Goal: Information Seeking & Learning: Learn about a topic

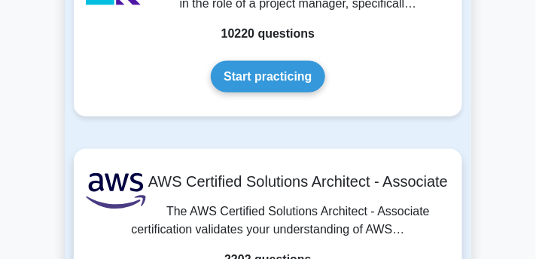
scroll to position [416, 0]
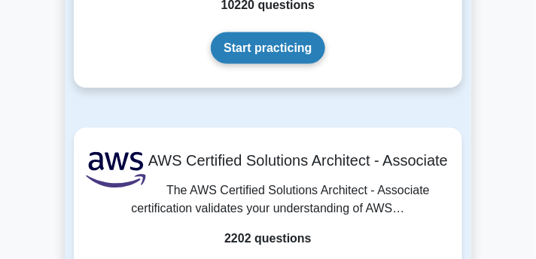
click at [274, 64] on link "Start practicing" at bounding box center [268, 48] width 114 height 32
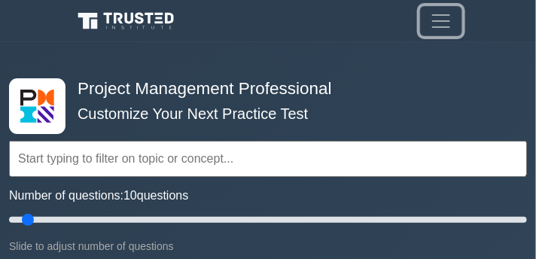
click at [430, 20] on span "Toggle navigation" at bounding box center [441, 21] width 23 height 23
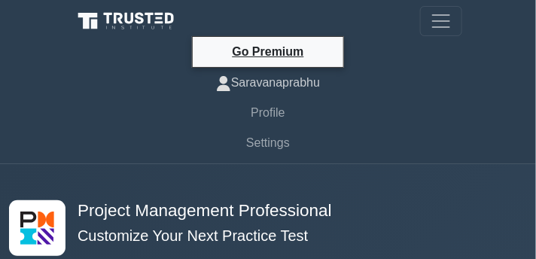
click at [301, 82] on link "Saravanaprabhu" at bounding box center [268, 83] width 389 height 30
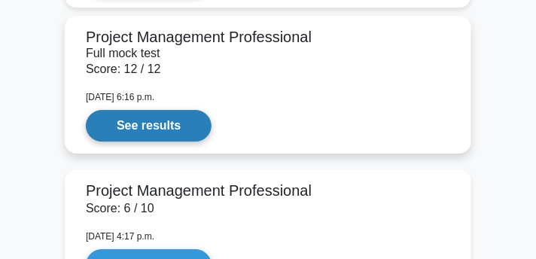
scroll to position [1906, 0]
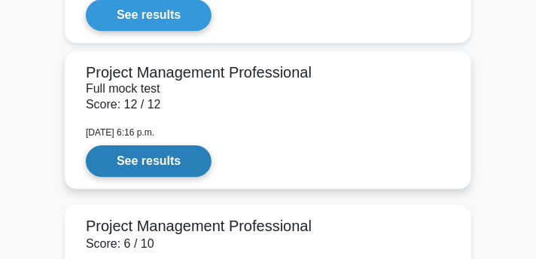
click at [194, 160] on link "See results" at bounding box center [149, 161] width 126 height 32
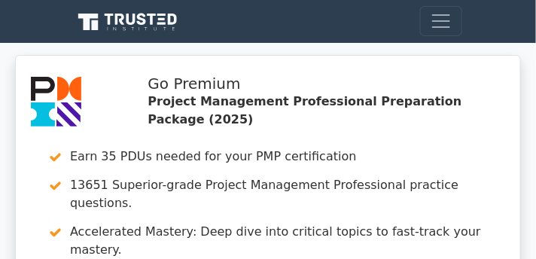
scroll to position [197, 0]
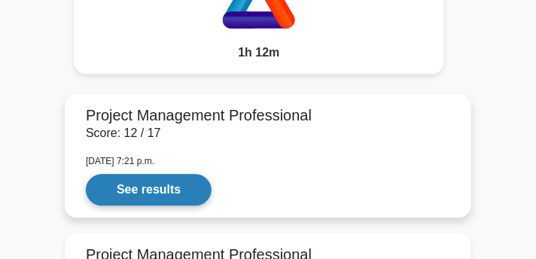
scroll to position [1729, 0]
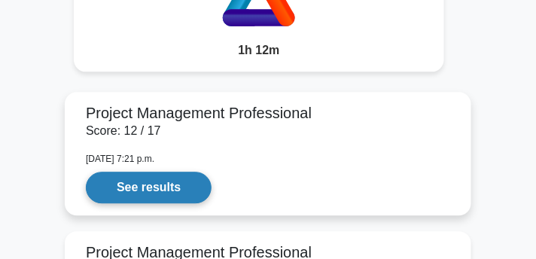
click at [178, 173] on link "See results" at bounding box center [149, 188] width 126 height 32
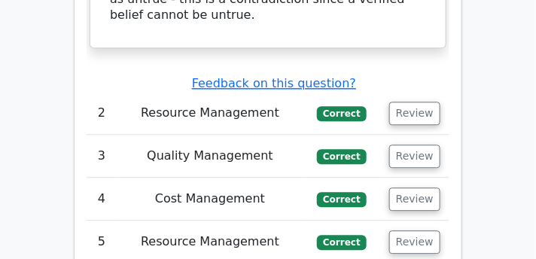
scroll to position [2789, 0]
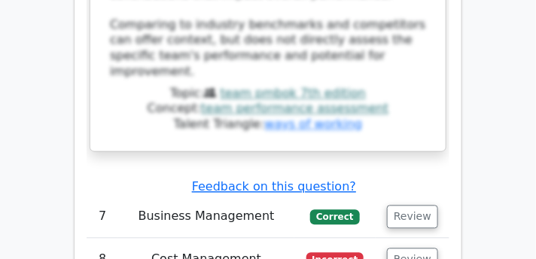
scroll to position [3746, 0]
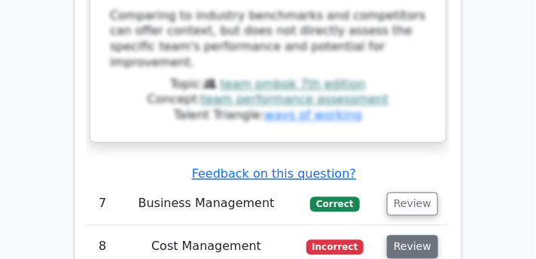
click at [412, 236] on button "Review" at bounding box center [412, 247] width 51 height 23
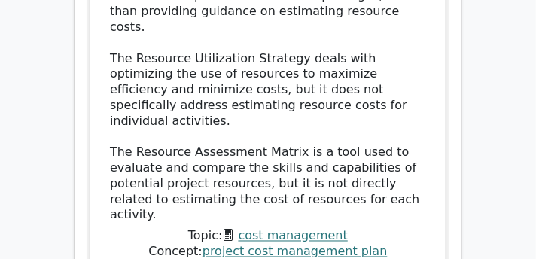
scroll to position [4664, 0]
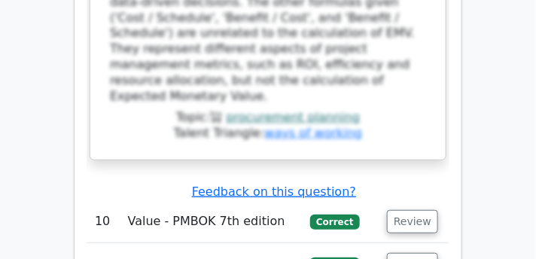
scroll to position [5491, 0]
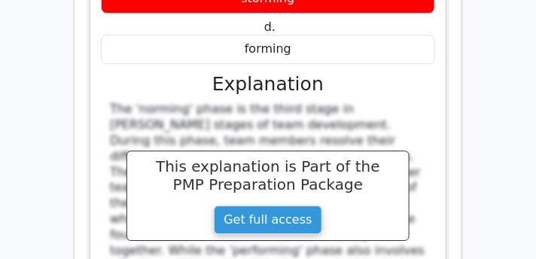
scroll to position [6253, 0]
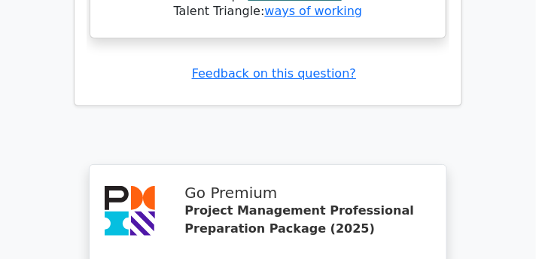
scroll to position [7419, 0]
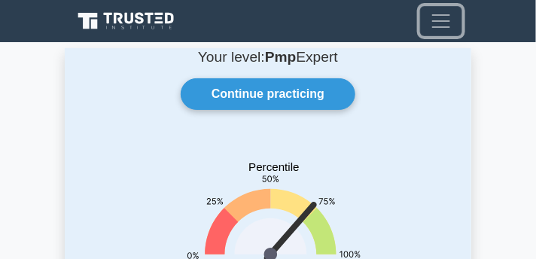
click at [429, 26] on button "Toggle navigation" at bounding box center [441, 21] width 42 height 30
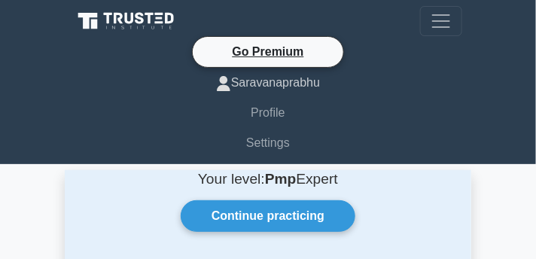
click at [285, 84] on link "Saravanaprabhu" at bounding box center [268, 83] width 389 height 30
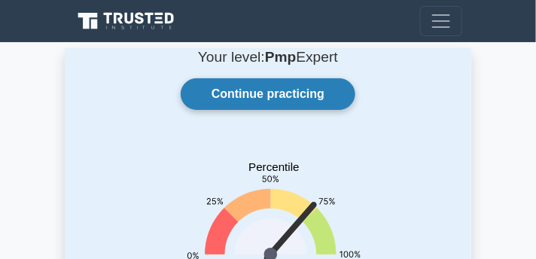
click at [285, 105] on link "Continue practicing" at bounding box center [268, 94] width 175 height 32
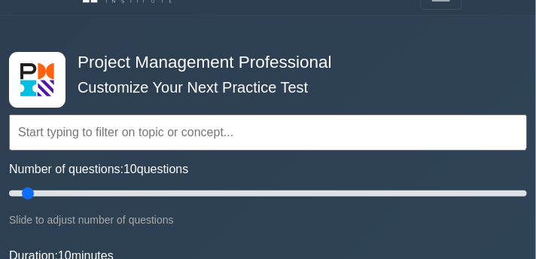
scroll to position [62, 0]
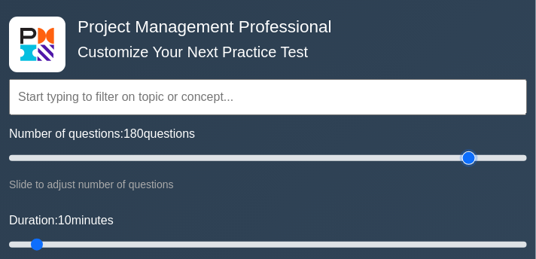
drag, startPoint x: 27, startPoint y: 155, endPoint x: 471, endPoint y: 157, distance: 443.6
type input "180"
click at [471, 157] on input "Number of questions: 180 questions" at bounding box center [268, 158] width 518 height 18
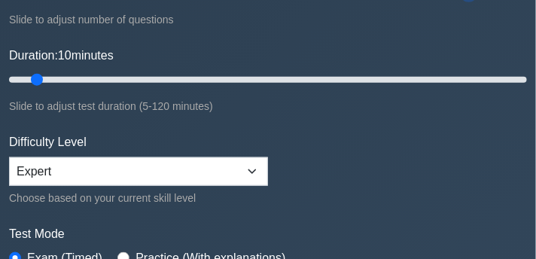
scroll to position [188, 0]
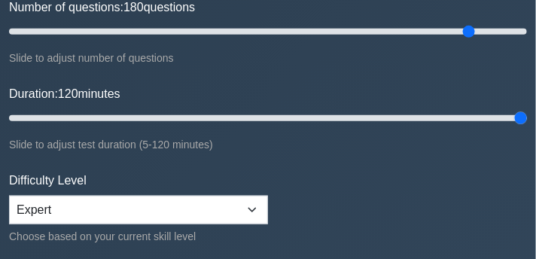
drag, startPoint x: 34, startPoint y: 119, endPoint x: 540, endPoint y: 127, distance: 506.2
type input "120"
click at [527, 127] on input "Duration: 120 minutes" at bounding box center [268, 118] width 518 height 18
drag, startPoint x: 470, startPoint y: 38, endPoint x: 261, endPoint y: 48, distance: 209.6
click at [261, 41] on input "Number of questions: 100 questions" at bounding box center [268, 32] width 518 height 18
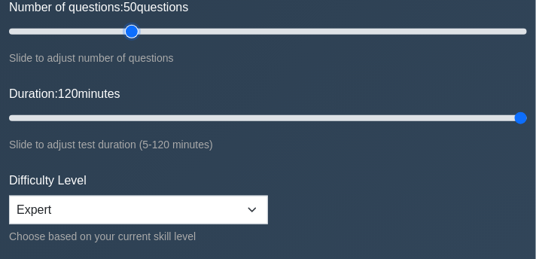
drag, startPoint x: 259, startPoint y: 34, endPoint x: 133, endPoint y: 40, distance: 125.9
type input "50"
click at [133, 40] on input "Number of questions: 50 questions" at bounding box center [268, 32] width 518 height 18
drag, startPoint x: 516, startPoint y: 117, endPoint x: 426, endPoint y: 125, distance: 90.0
type input "100"
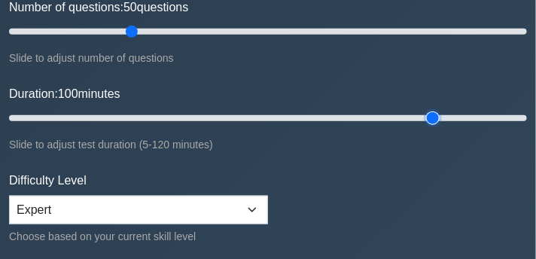
click at [426, 125] on input "Duration: 100 minutes" at bounding box center [268, 118] width 518 height 18
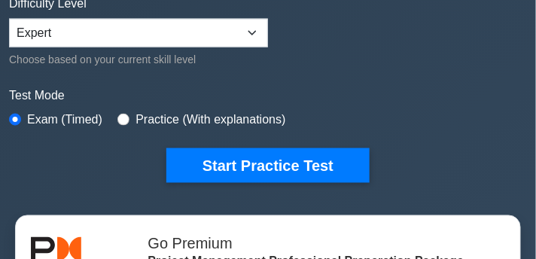
scroll to position [419, 0]
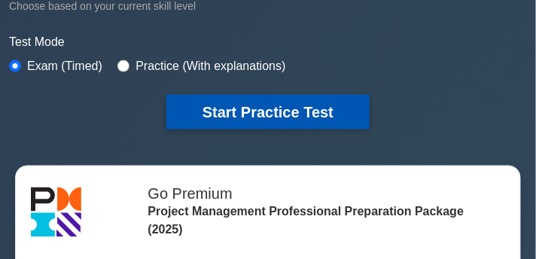
click at [305, 105] on button "Start Practice Test" at bounding box center [267, 112] width 203 height 35
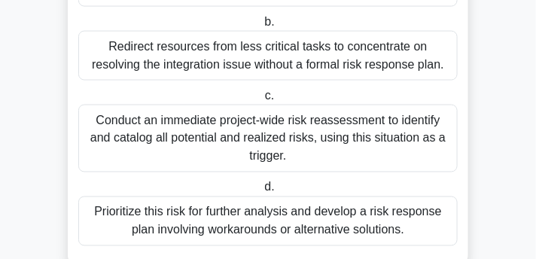
scroll to position [410, 0]
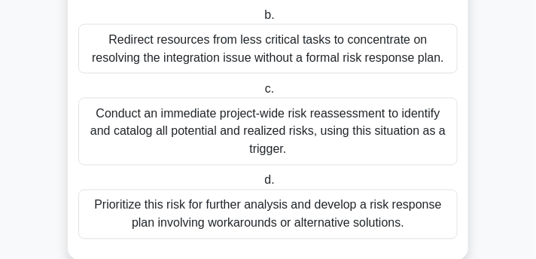
click at [312, 119] on div "Conduct an immediate project-wide risk reassessment to identify and catalog all…" at bounding box center [268, 132] width 380 height 68
click at [262, 94] on input "c. Conduct an immediate project-wide risk reassessment to identify and catalog …" at bounding box center [262, 89] width 0 height 10
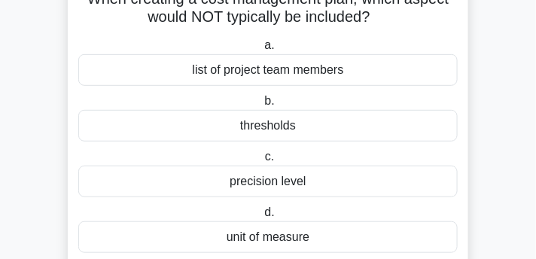
scroll to position [108, 0]
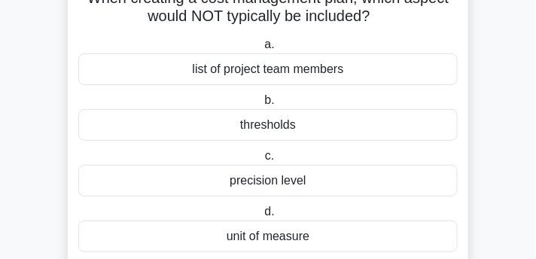
click at [288, 190] on div "precision level" at bounding box center [268, 181] width 380 height 32
click at [262, 161] on input "c. precision level" at bounding box center [262, 156] width 0 height 10
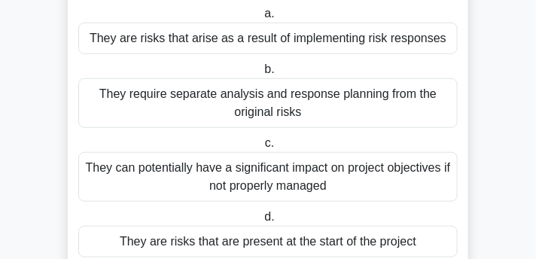
scroll to position [141, 0]
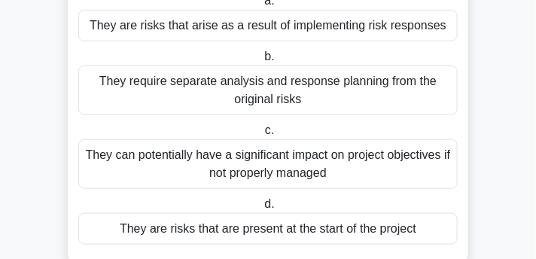
click at [263, 226] on div "They are risks that are present at the start of the project" at bounding box center [268, 229] width 380 height 32
click at [261, 209] on input "d. They are risks that are present at the start of the project" at bounding box center [261, 205] width 0 height 10
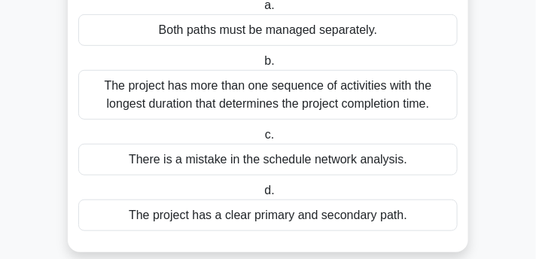
scroll to position [142, 0]
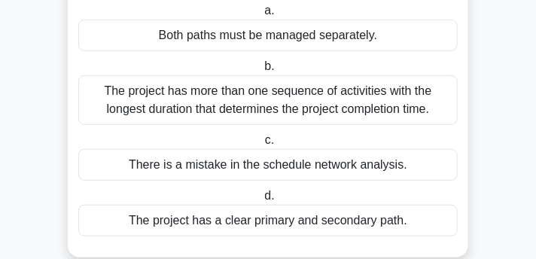
click at [276, 99] on div "The project has more than one sequence of activities with the longest duration …" at bounding box center [268, 100] width 380 height 50
click at [261, 72] on input "b. The project has more than one sequence of activities with the longest durati…" at bounding box center [261, 67] width 0 height 10
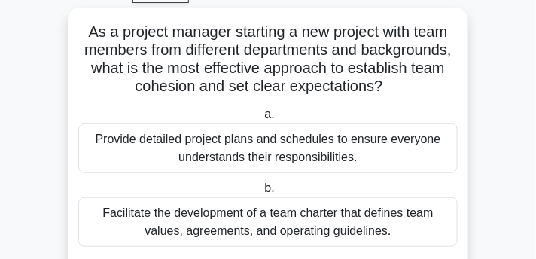
scroll to position [84, 0]
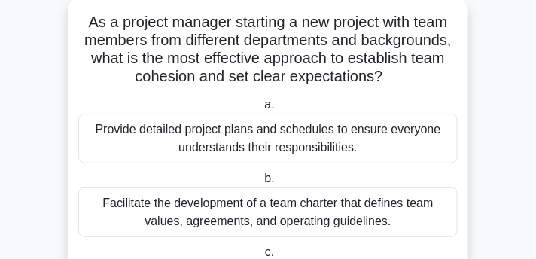
click at [314, 138] on div "Provide detailed project plans and schedules to ensure everyone understands the…" at bounding box center [268, 139] width 380 height 50
click at [261, 110] on input "a. Provide detailed project plans and schedules to ensure everyone understands …" at bounding box center [261, 105] width 0 height 10
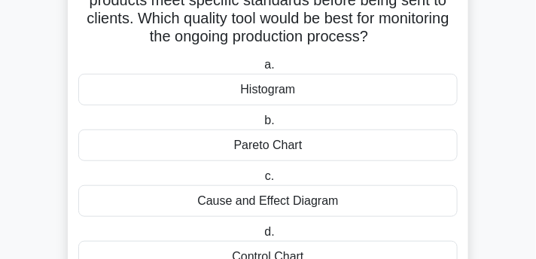
scroll to position [124, 0]
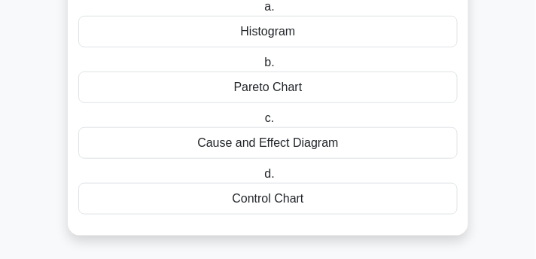
click at [307, 198] on div "Control Chart" at bounding box center [268, 199] width 380 height 32
click at [261, 179] on input "d. Control Chart" at bounding box center [261, 174] width 0 height 10
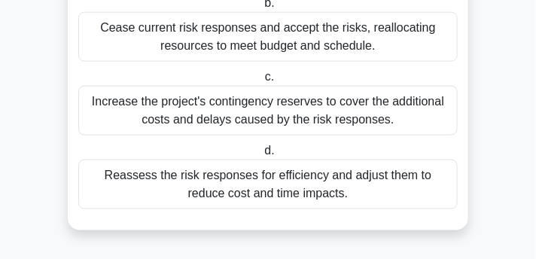
scroll to position [297, 0]
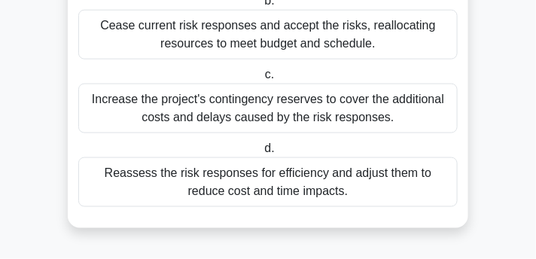
click at [301, 187] on div "Reassess the risk responses for efficiency and adjust them to reduce cost and t…" at bounding box center [268, 182] width 380 height 50
click at [261, 154] on input "d. Reassess the risk responses for efficiency and adjust them to reduce cost an…" at bounding box center [261, 149] width 0 height 10
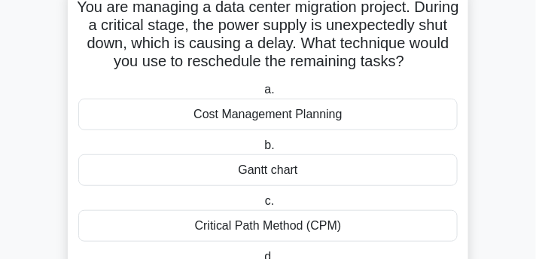
scroll to position [99, 0]
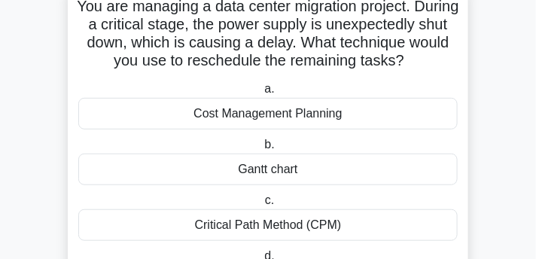
click at [192, 224] on div "Critical Path Method (CPM)" at bounding box center [268, 225] width 380 height 32
click at [262, 206] on input "c. Critical Path Method (CPM)" at bounding box center [262, 201] width 0 height 10
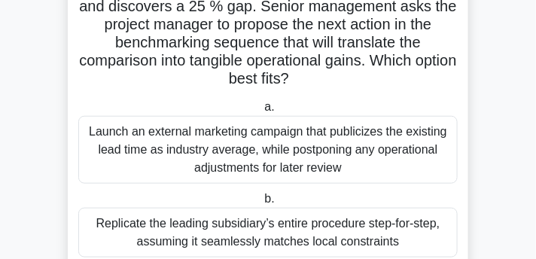
scroll to position [370, 0]
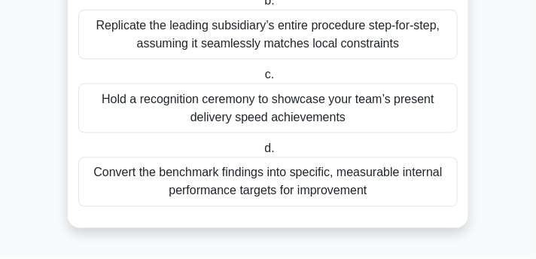
drag, startPoint x: 86, startPoint y: 29, endPoint x: 376, endPoint y: 196, distance: 334.3
click at [362, 144] on label "d. Convert the benchmark findings into specific, measurable internal performanc…" at bounding box center [268, 173] width 380 height 68
click at [261, 144] on input "d. Convert the benchmark findings into specific, measurable internal performanc…" at bounding box center [261, 149] width 0 height 10
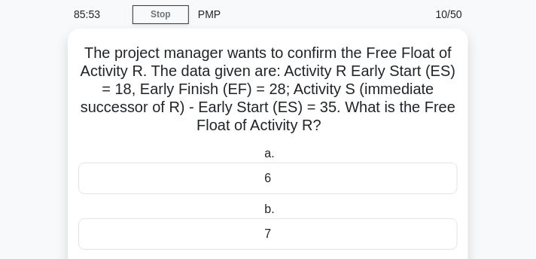
scroll to position [53, 0]
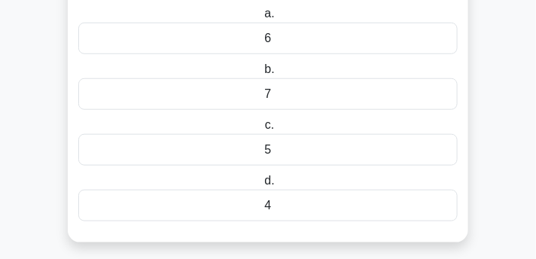
click at [342, 126] on label "c. 5" at bounding box center [268, 141] width 380 height 50
click at [262, 126] on input "c. 5" at bounding box center [262, 126] width 0 height 10
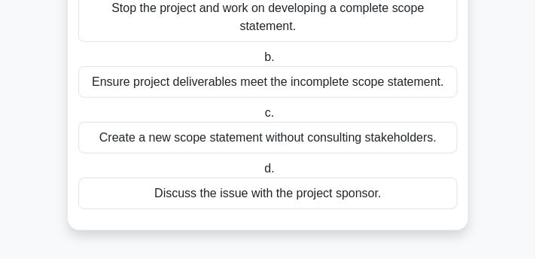
scroll to position [207, 0]
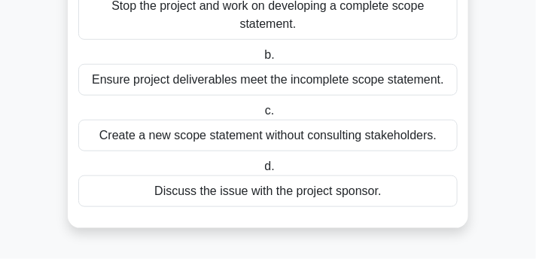
click at [362, 200] on div "Discuss the issue with the project sponsor." at bounding box center [268, 191] width 380 height 32
click at [261, 172] on input "d. Discuss the issue with the project sponsor." at bounding box center [261, 167] width 0 height 10
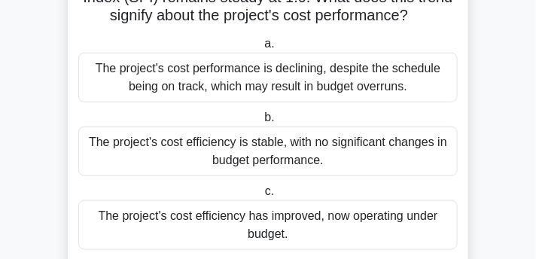
scroll to position [181, 0]
click at [371, 231] on div "The project's cost efficiency has improved, now operating under budget." at bounding box center [268, 225] width 380 height 50
click at [262, 197] on input "c. The project's cost efficiency has improved, now operating under budget." at bounding box center [262, 192] width 0 height 10
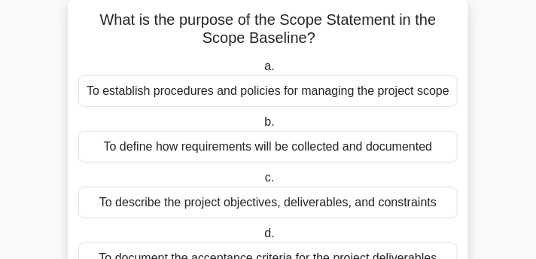
scroll to position [153, 0]
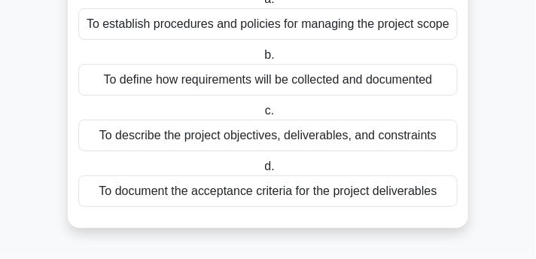
drag, startPoint x: 75, startPoint y: 14, endPoint x: 435, endPoint y: 202, distance: 406.9
click at [435, 202] on div "What is the purpose of the Scope Statement in the Scope Baseline? .spinner_0XTQ…" at bounding box center [268, 78] width 389 height 288
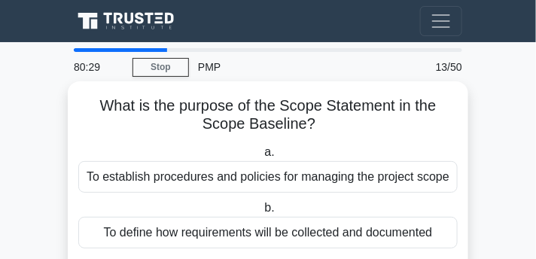
scroll to position [17, 0]
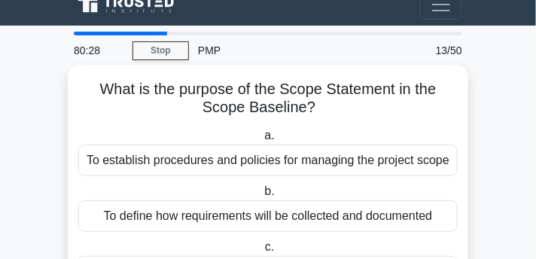
click at [316, 196] on label "b. To define how requirements will be collected and documented" at bounding box center [268, 207] width 380 height 50
click at [261, 196] on input "b. To define how requirements will be collected and documented" at bounding box center [261, 192] width 0 height 10
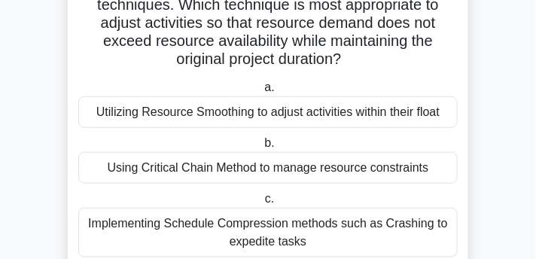
scroll to position [187, 0]
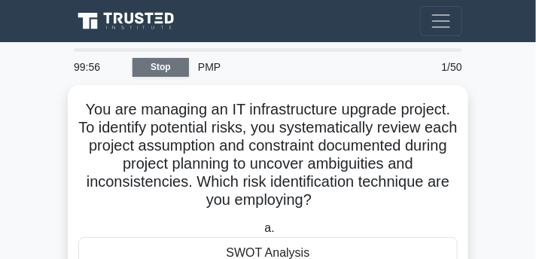
click at [172, 66] on link "Stop" at bounding box center [161, 67] width 56 height 19
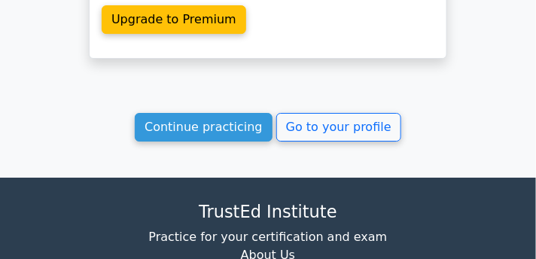
scroll to position [2020, 0]
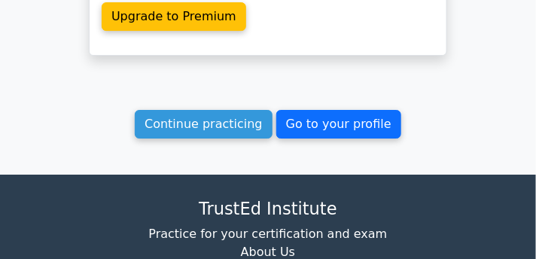
click at [304, 110] on link "Go to your profile" at bounding box center [338, 124] width 125 height 29
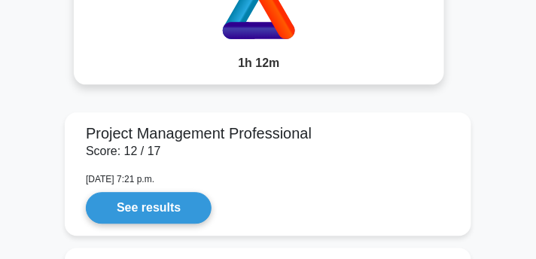
scroll to position [1743, 0]
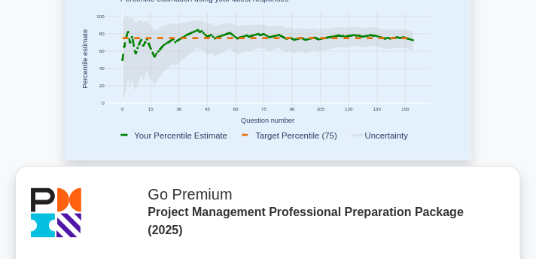
scroll to position [334, 0]
